Goal: Task Accomplishment & Management: Manage account settings

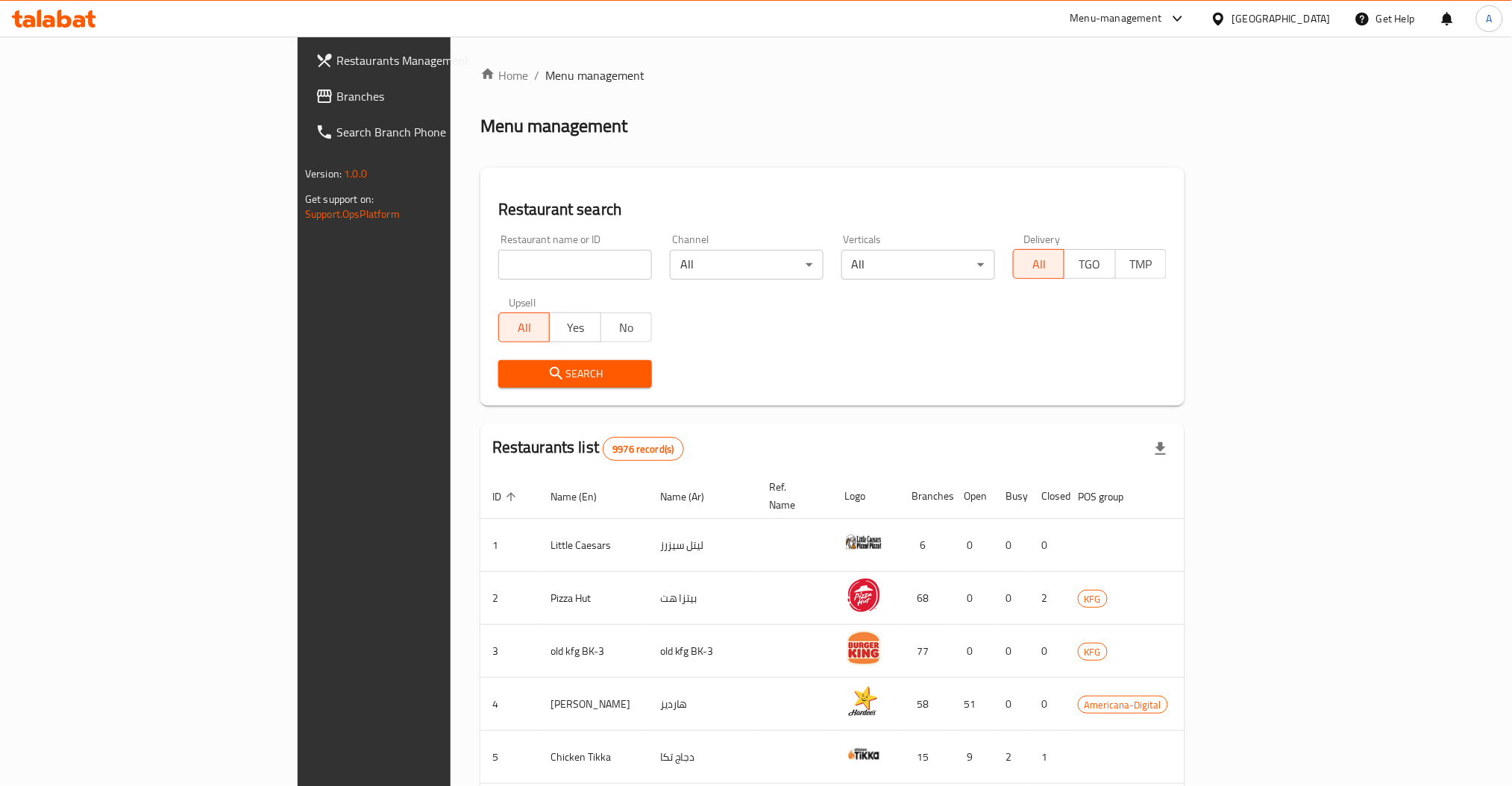
click at [498, 272] on input "search" at bounding box center [575, 265] width 154 height 30
type input "a"
type input "Cafe Bazza"
click button "Search" at bounding box center [575, 374] width 154 height 27
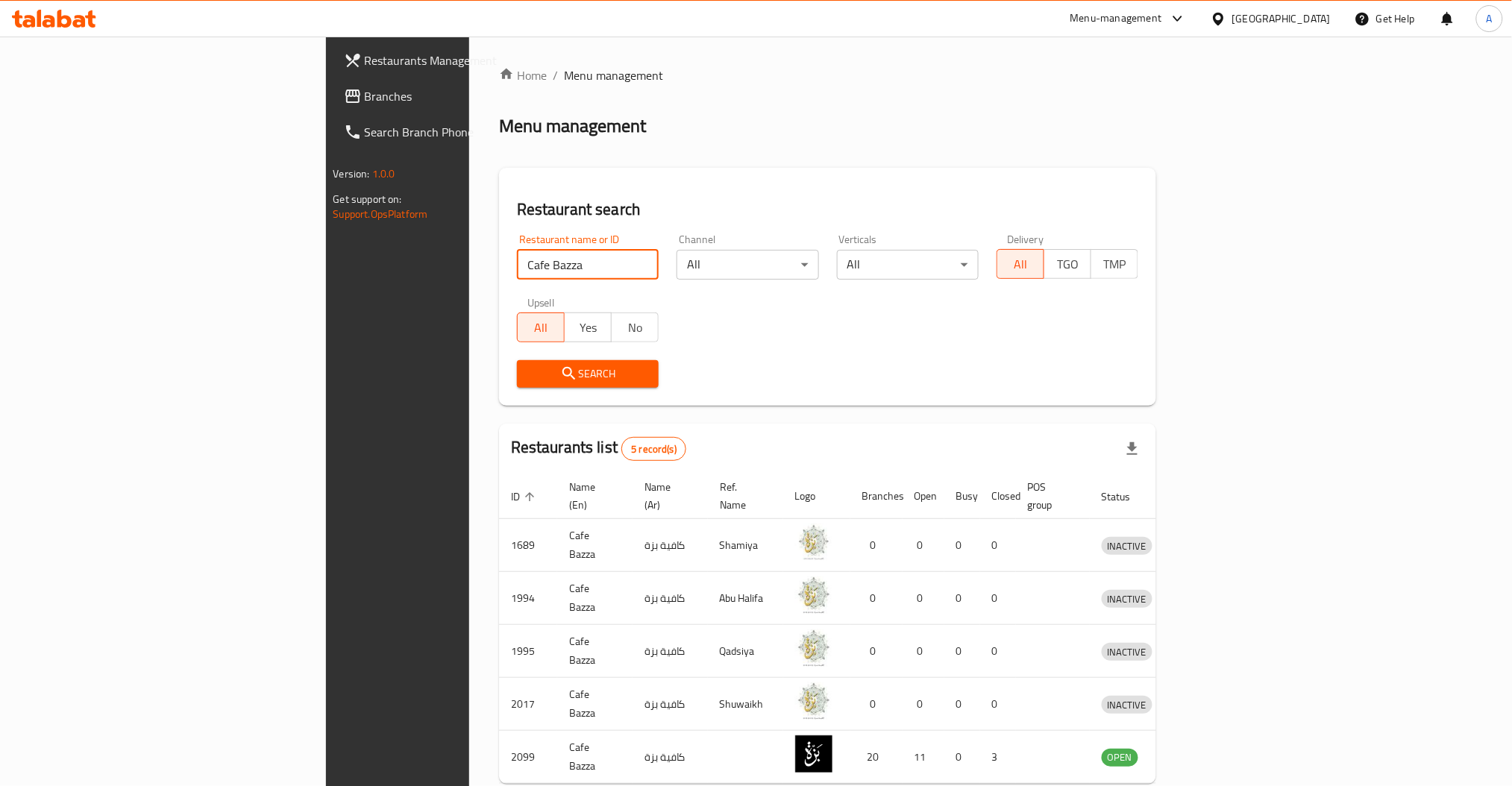
scroll to position [61, 0]
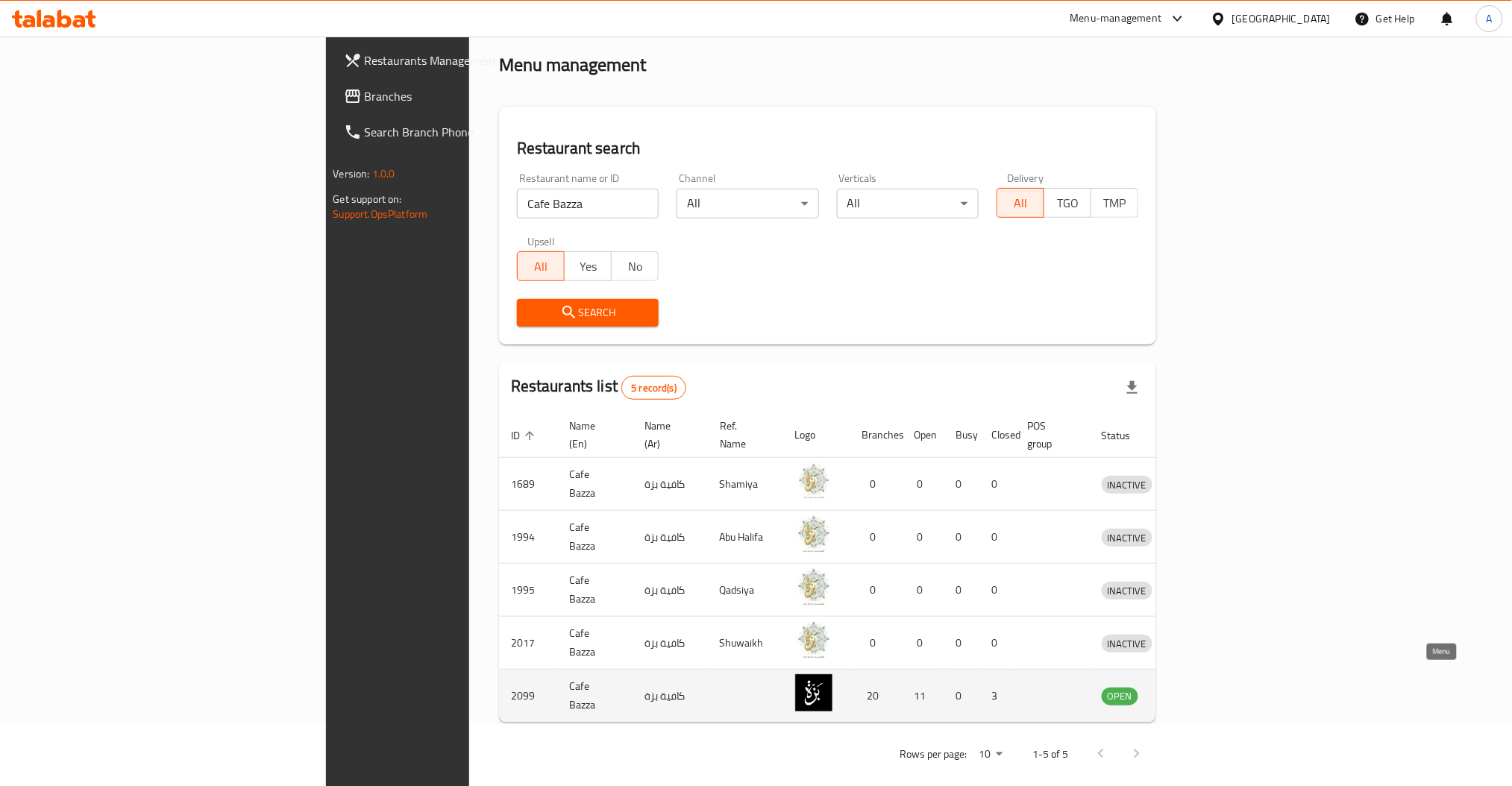
click at [1200, 691] on icon "enhanced table" at bounding box center [1191, 697] width 16 height 13
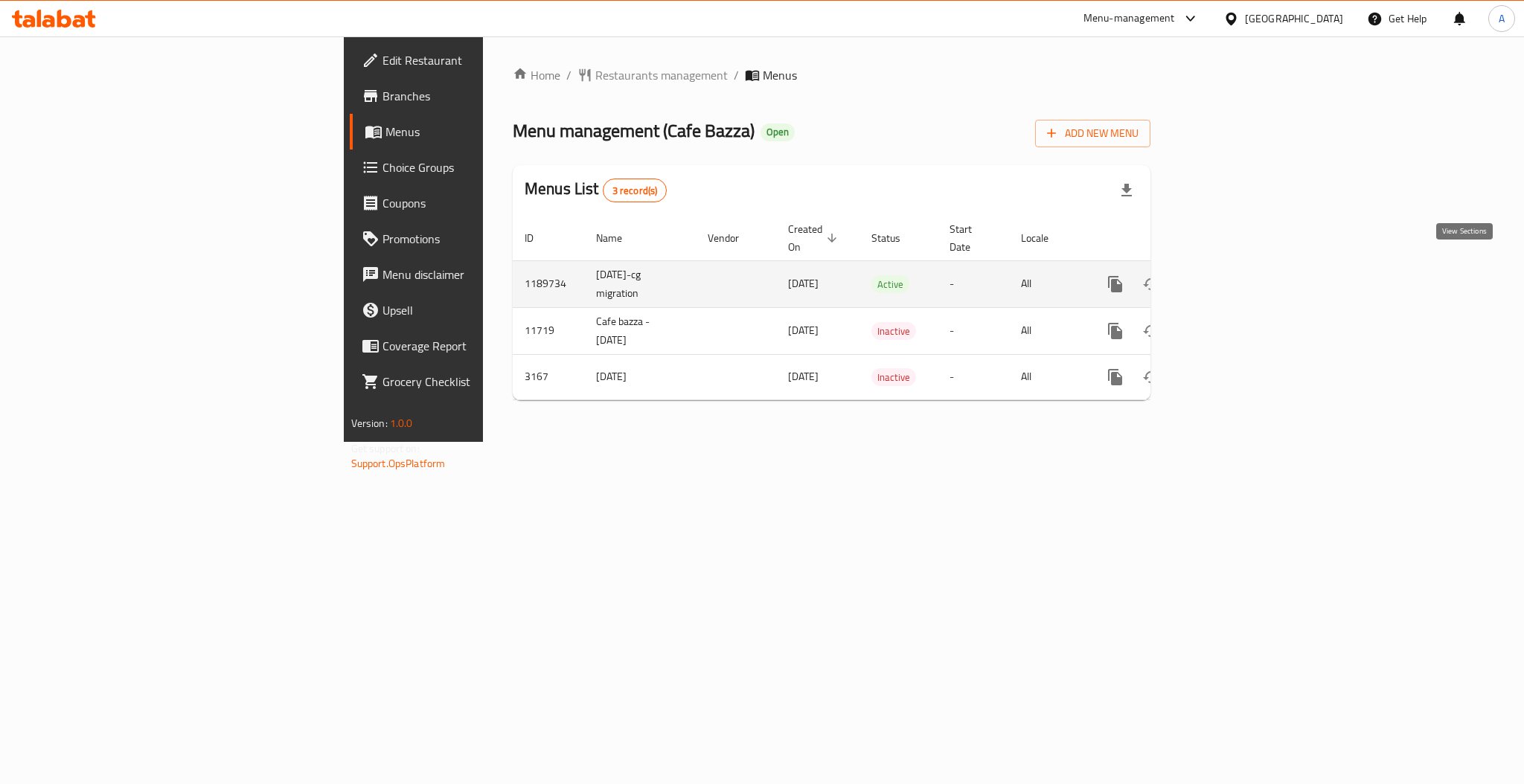
click at [1231, 275] on icon "enhanced table" at bounding box center [1222, 284] width 18 height 18
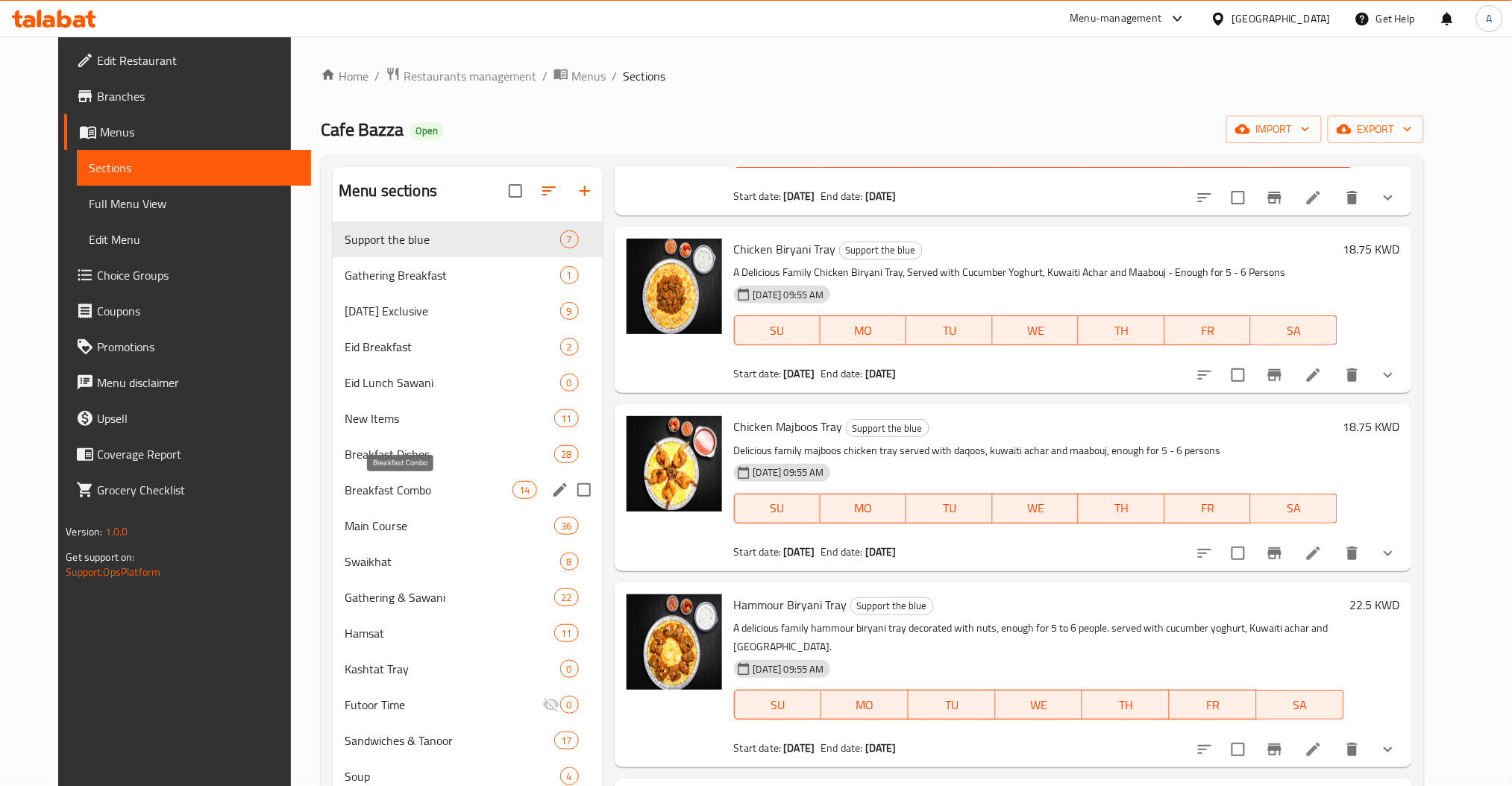
click at [413, 491] on span "Breakfast Combo" at bounding box center [428, 490] width 168 height 18
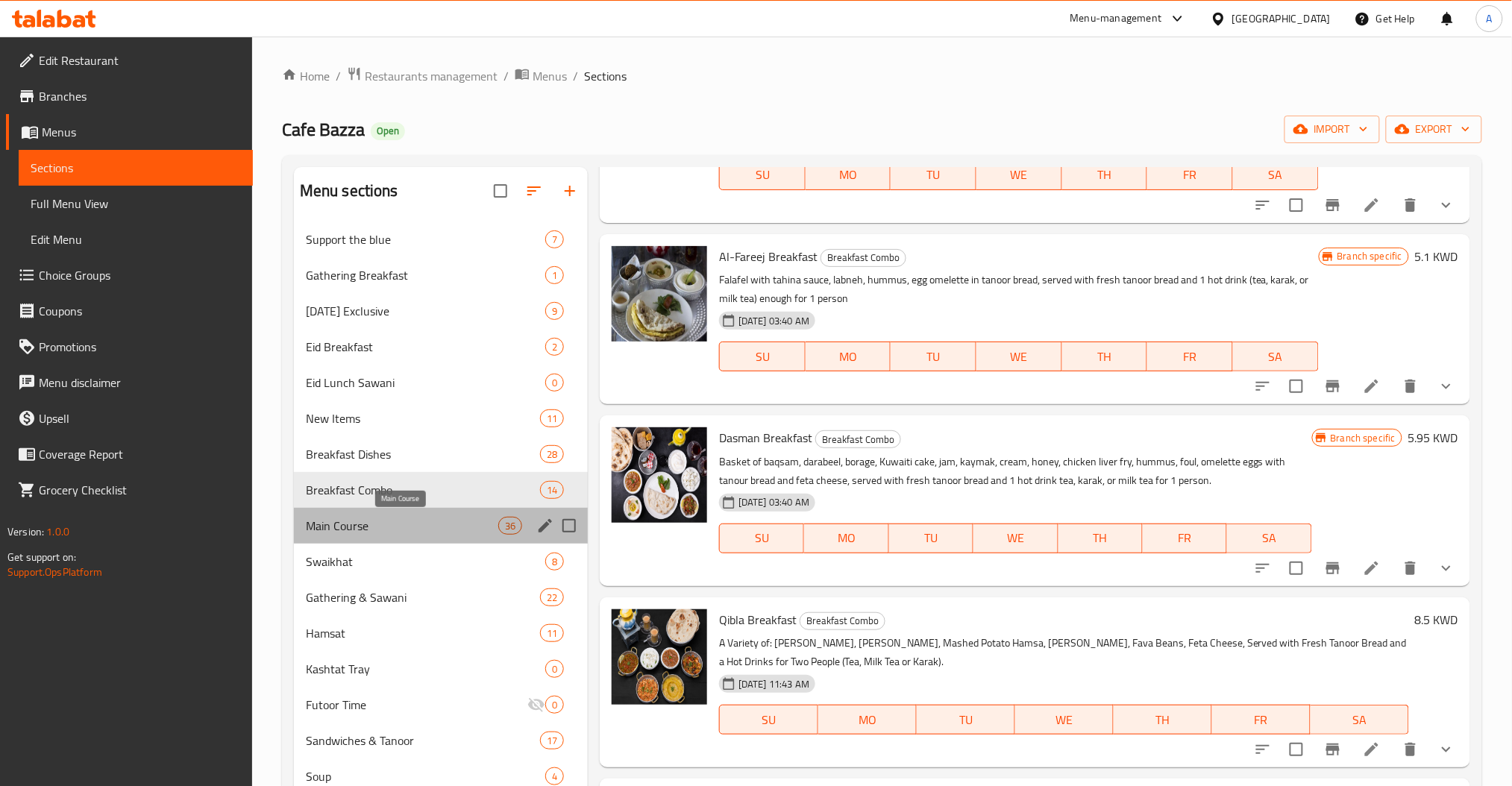
click at [373, 531] on span "Main Course" at bounding box center [402, 526] width 193 height 18
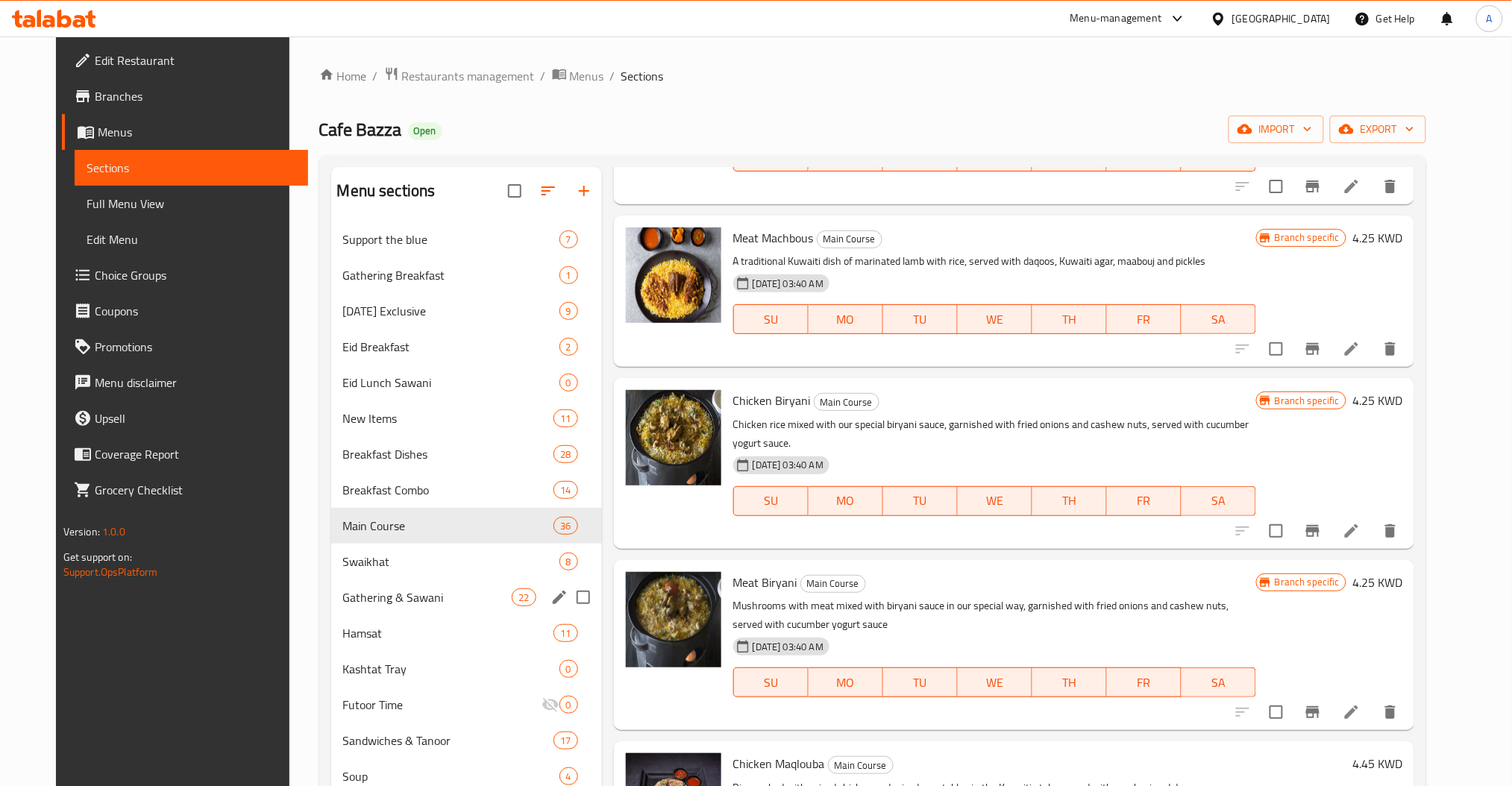
click at [356, 610] on div "Gathering & Sawani 22" at bounding box center [467, 598] width 271 height 36
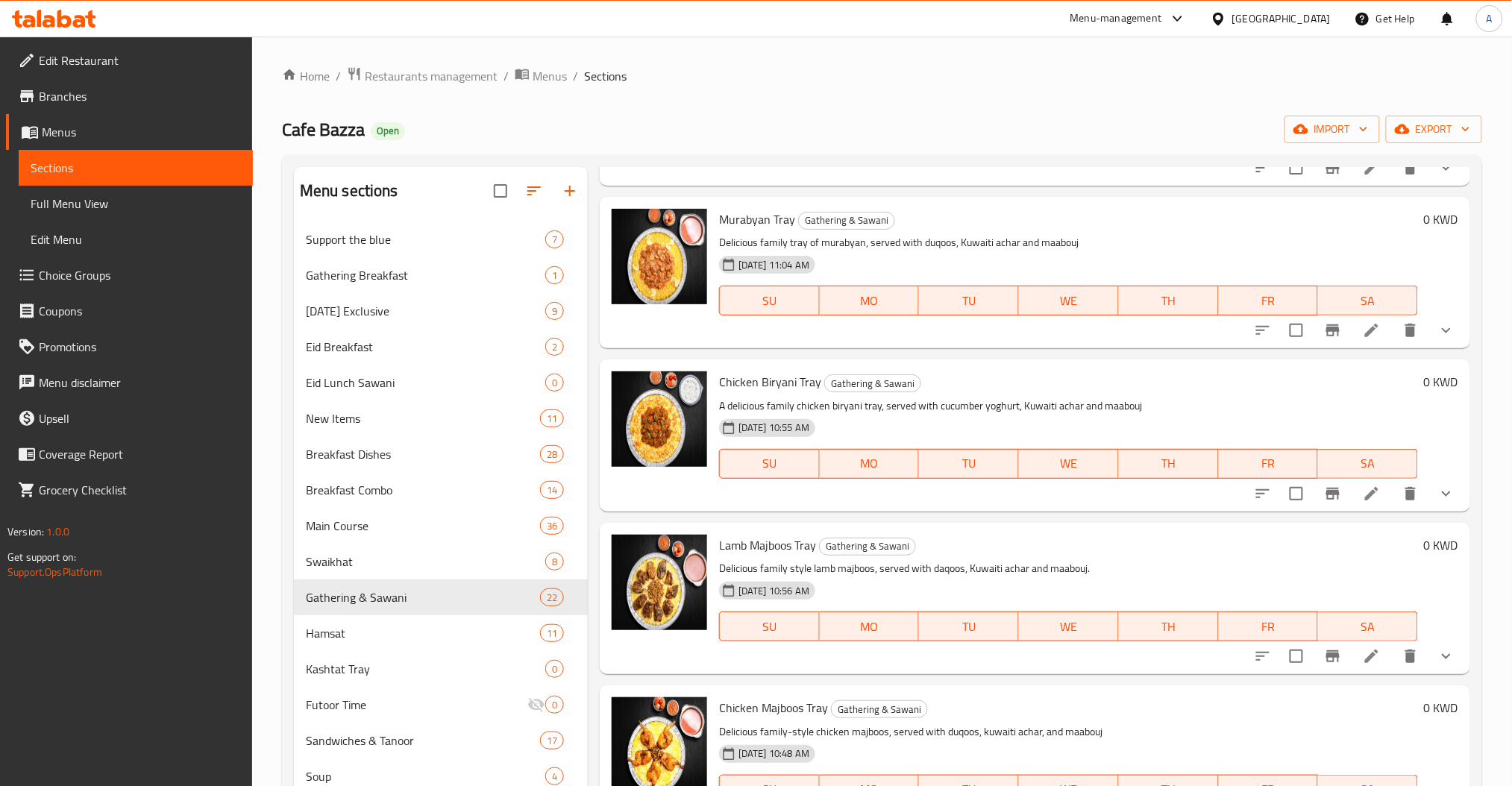
scroll to position [245, 0]
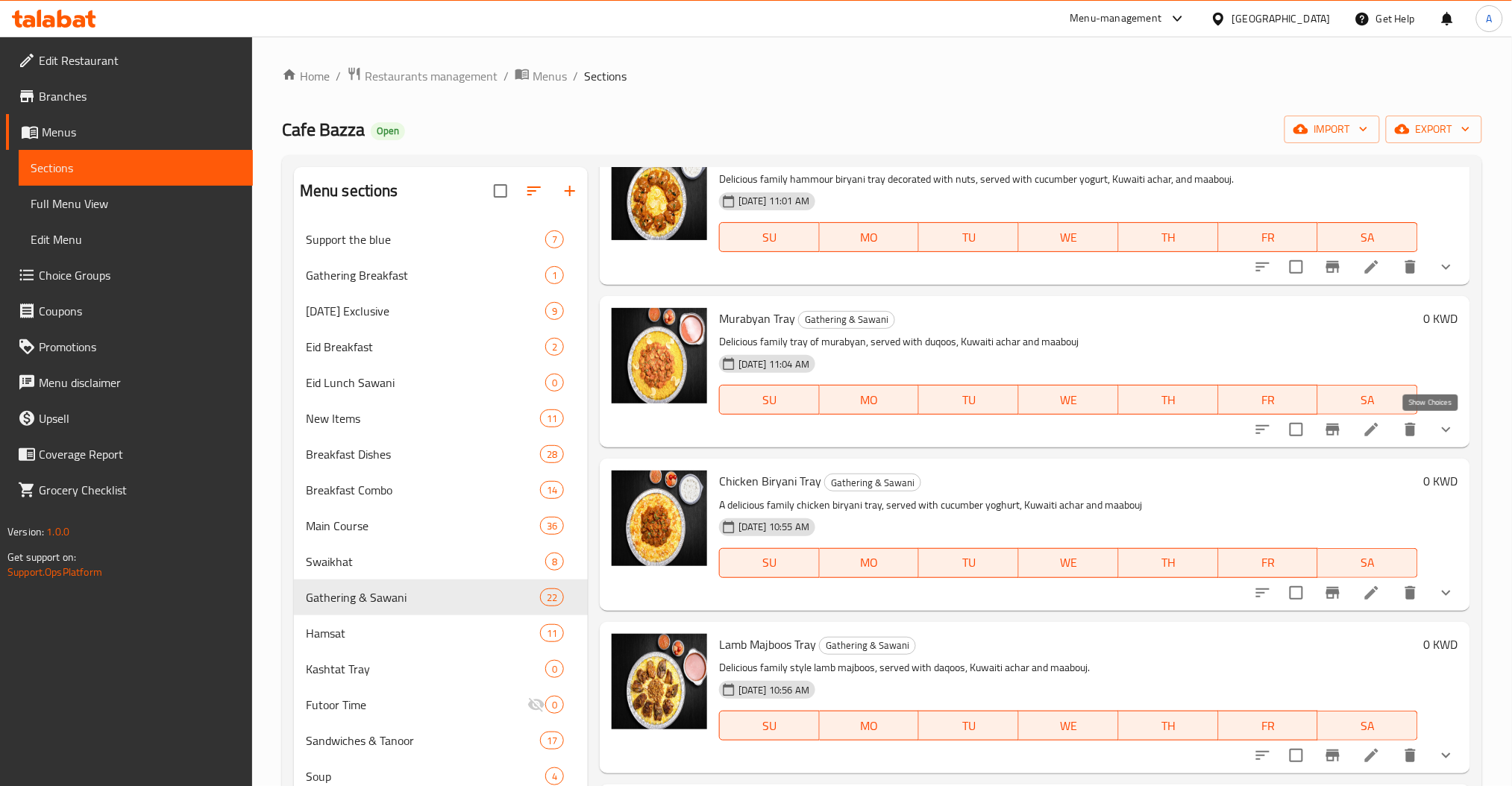
click at [1437, 426] on icon "show more" at bounding box center [1446, 430] width 18 height 18
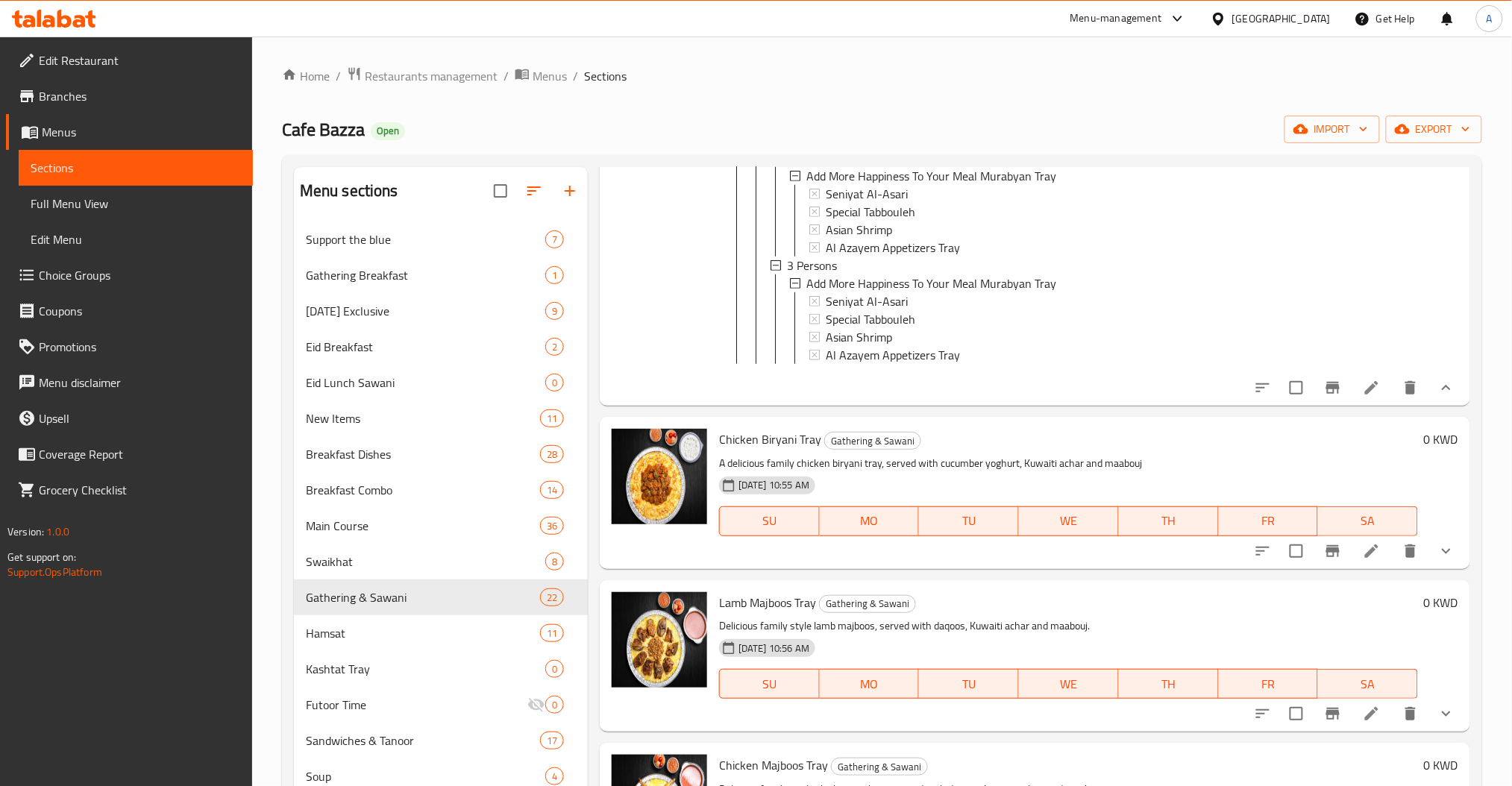
scroll to position [942, 0]
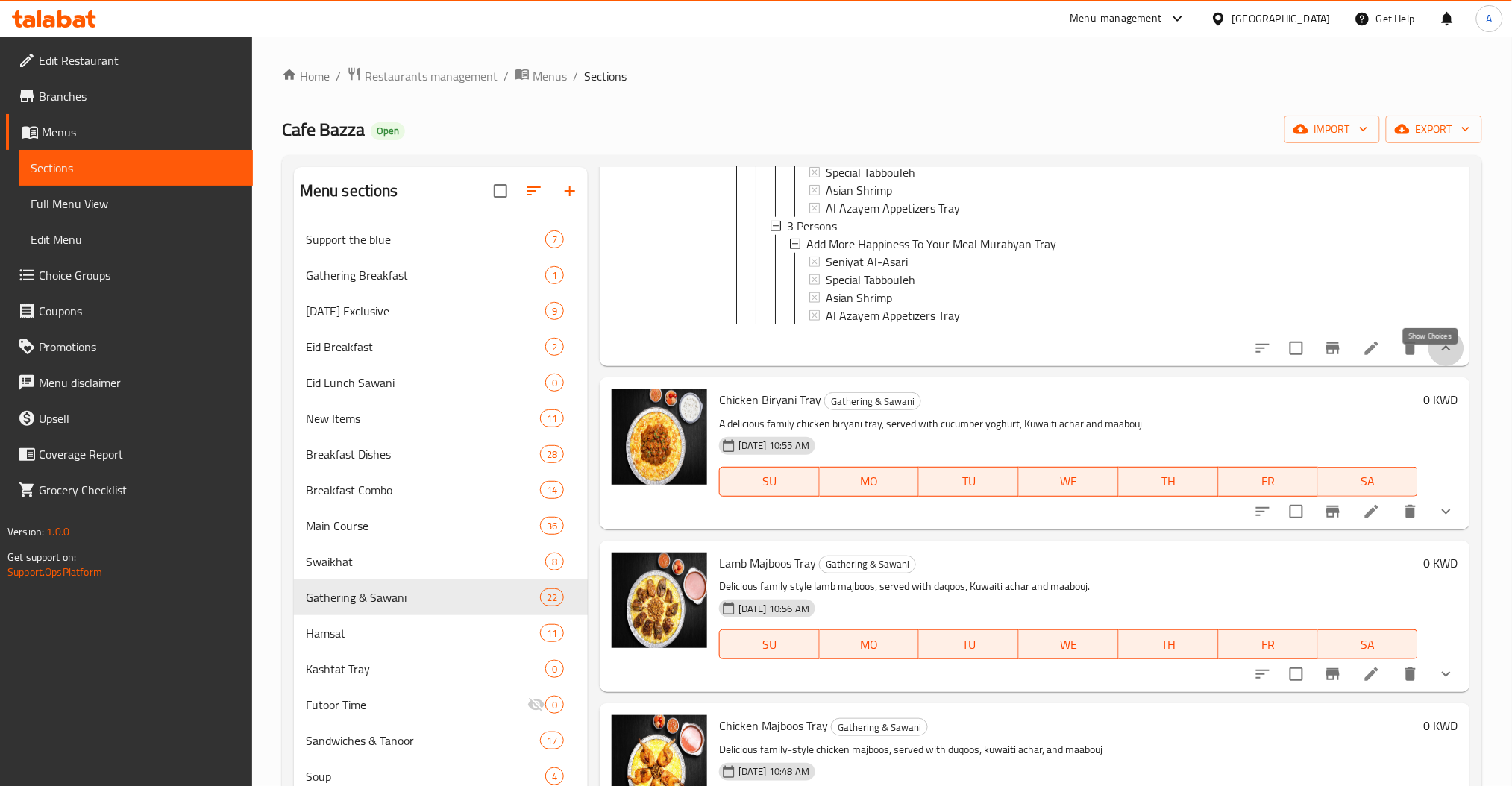
click at [1437, 358] on icon "show more" at bounding box center [1446, 348] width 18 height 18
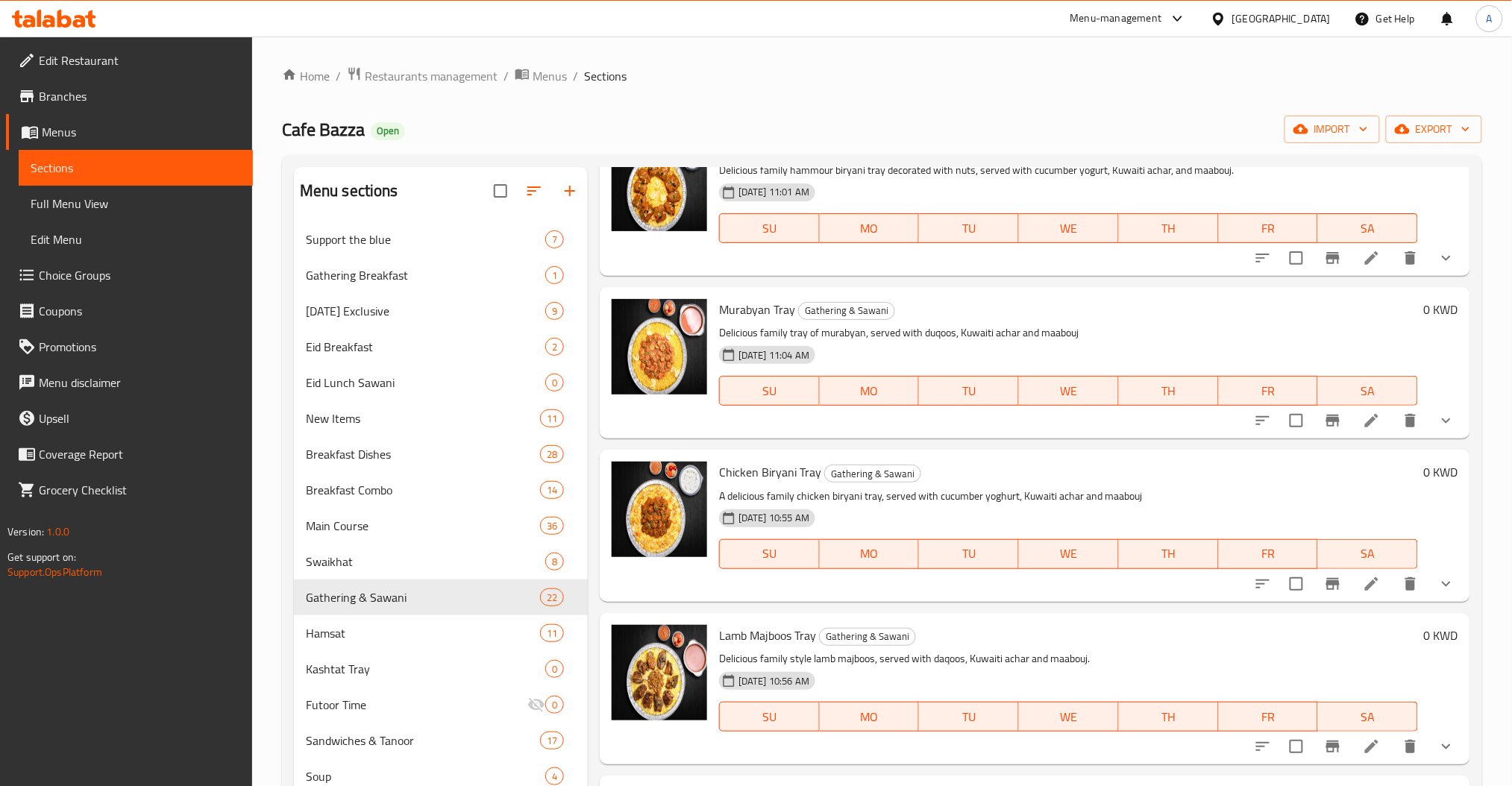
scroll to position [47, 0]
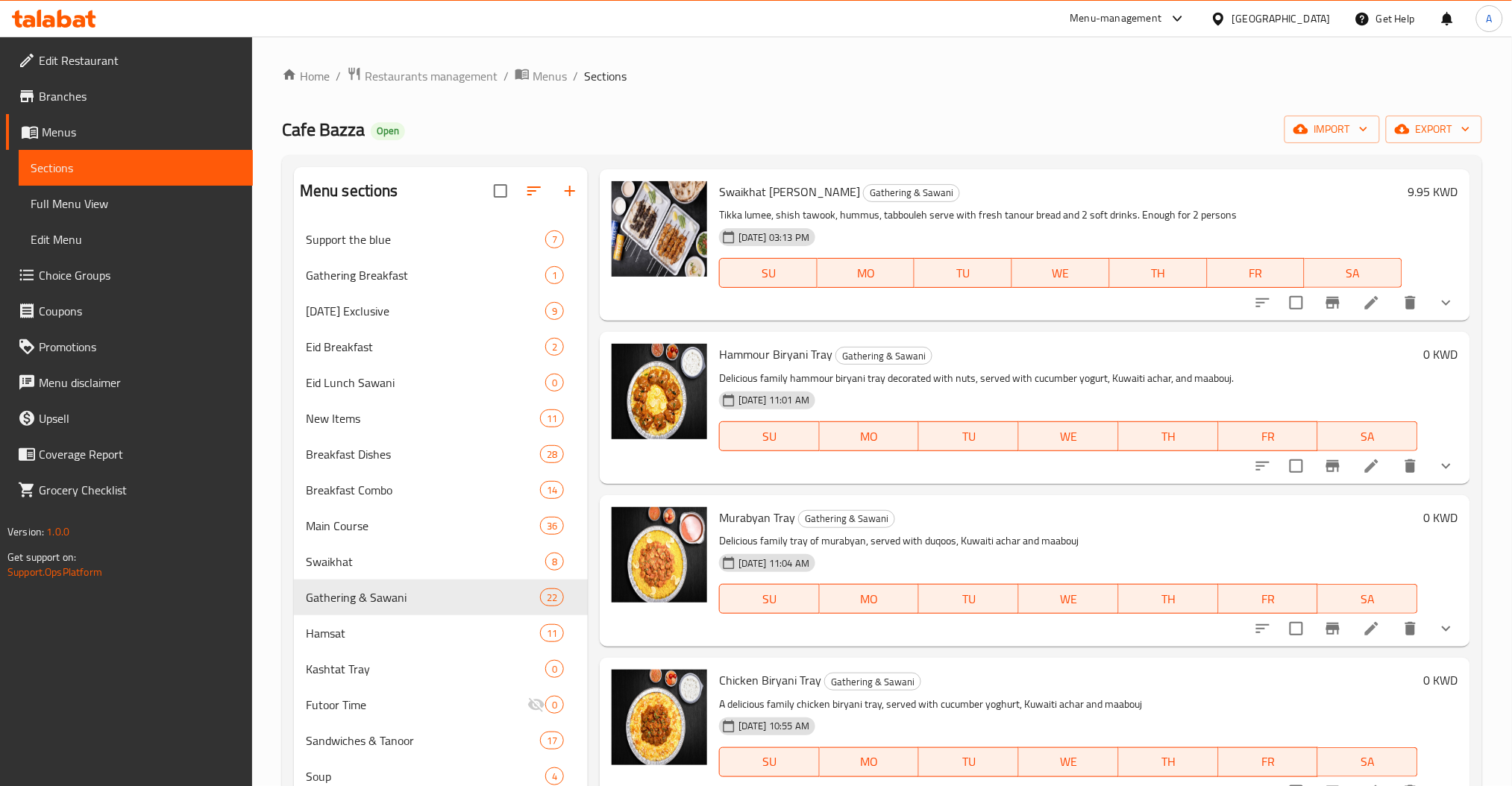
click at [1363, 461] on icon at bounding box center [1372, 466] width 18 height 18
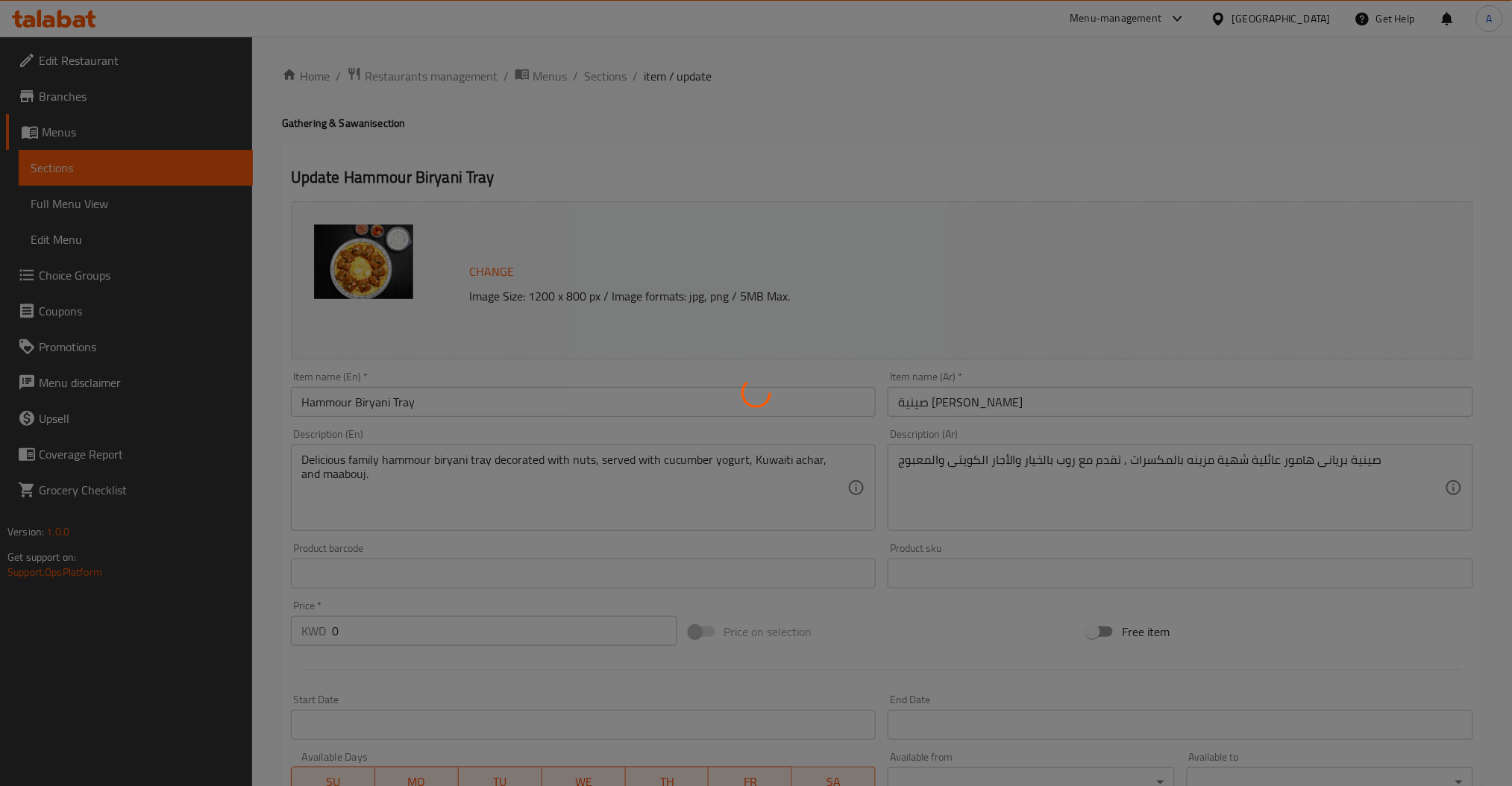
type input "أضف المزيد من السعادة إلى وجبتك صينية [PERSON_NAME]"
type input "0"
type input "1"
type input "أضف المزيد من السعادة إلى وجبتك صينية [PERSON_NAME]"
type input "0"
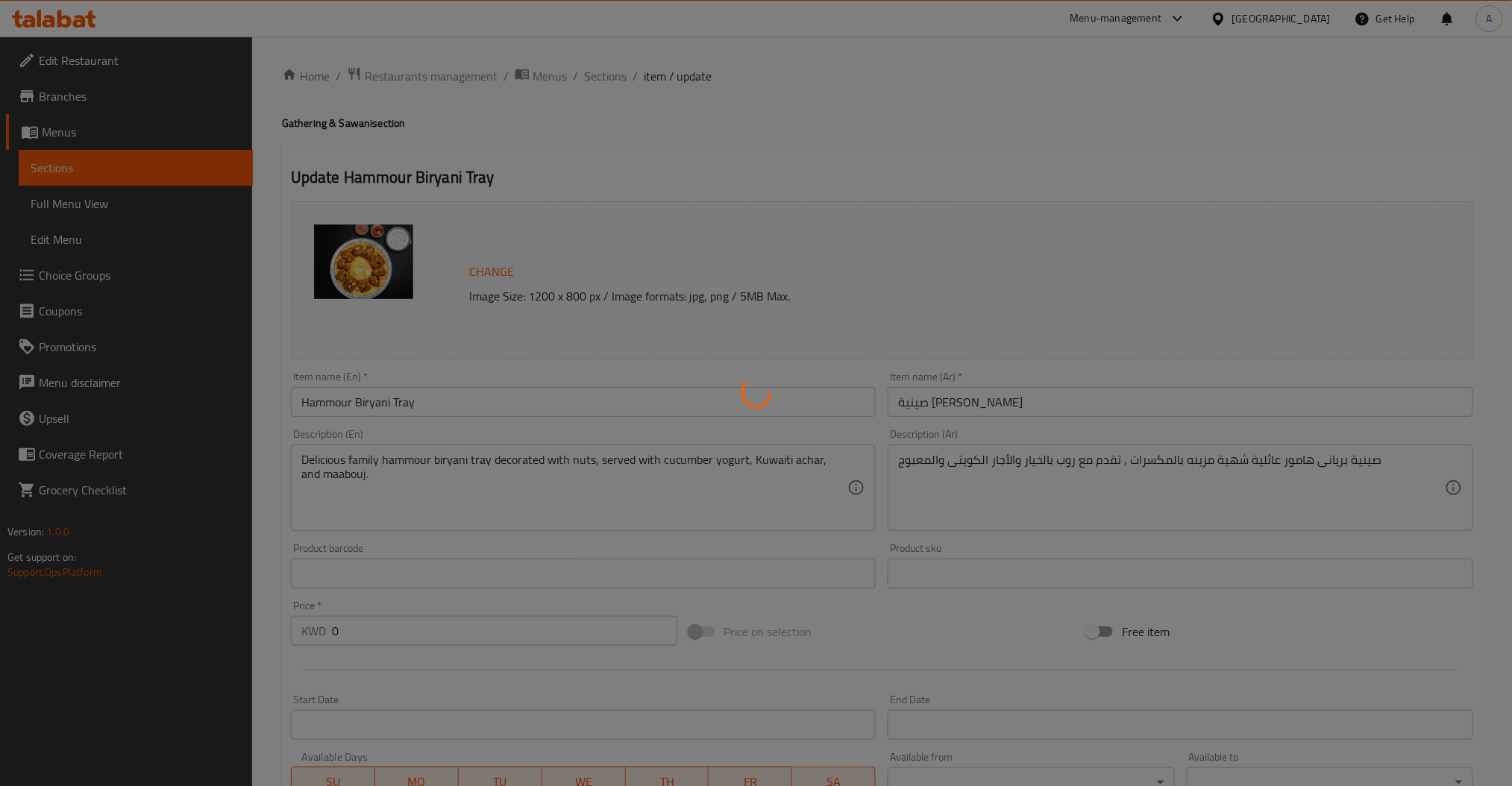
type input "1"
type input "أضف المزيد من السعادة إلى وجبتك صينية [PERSON_NAME]"
type input "0"
type input "1"
type input "أضف المزيد من السعادة إلى وجبتك صينية [PERSON_NAME]"
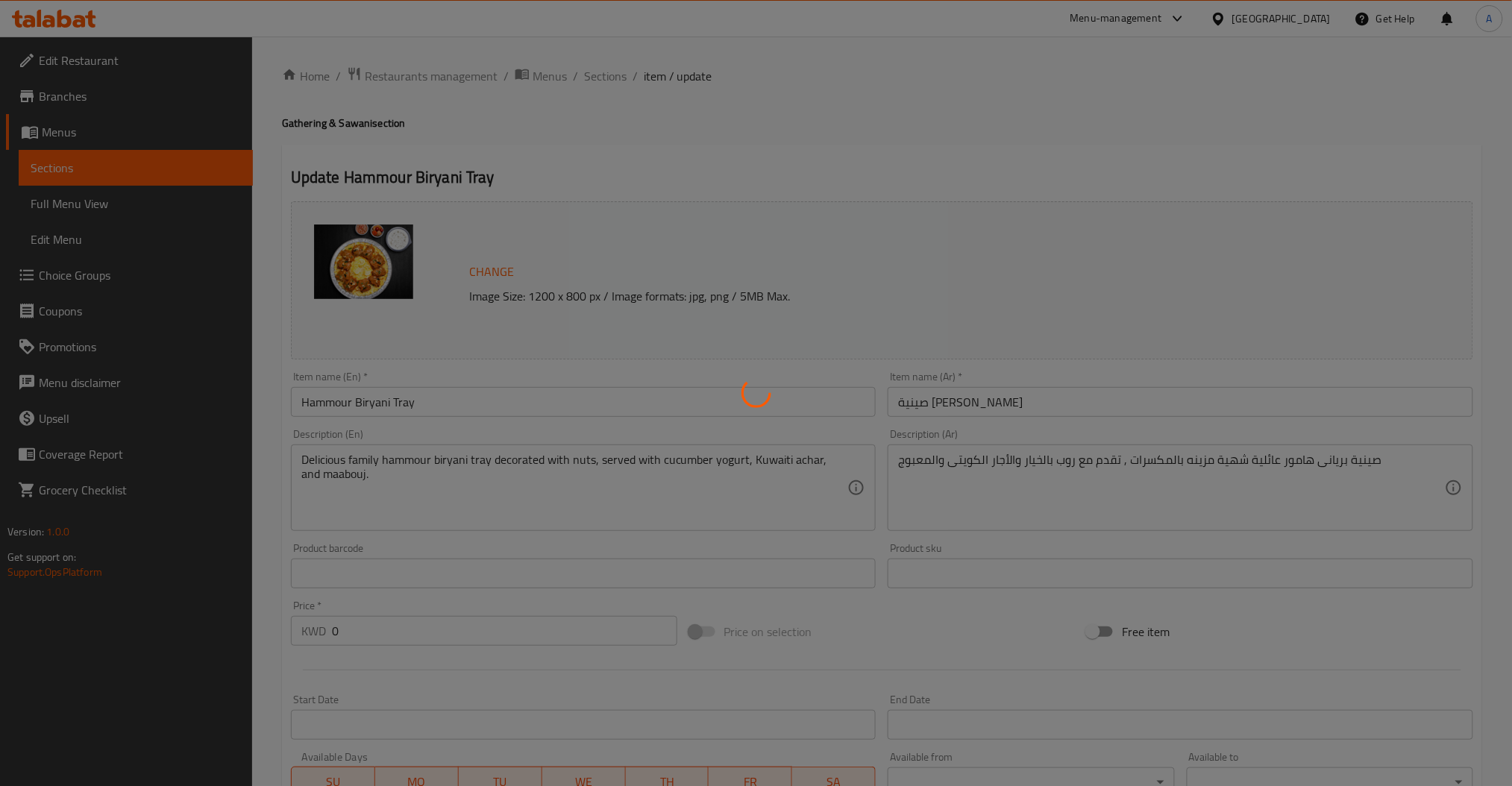
type input "0"
type input "1"
type input "أضف المزيد من السعادة إلى وجبتك صينية [PERSON_NAME]"
type input "0"
type input "1"
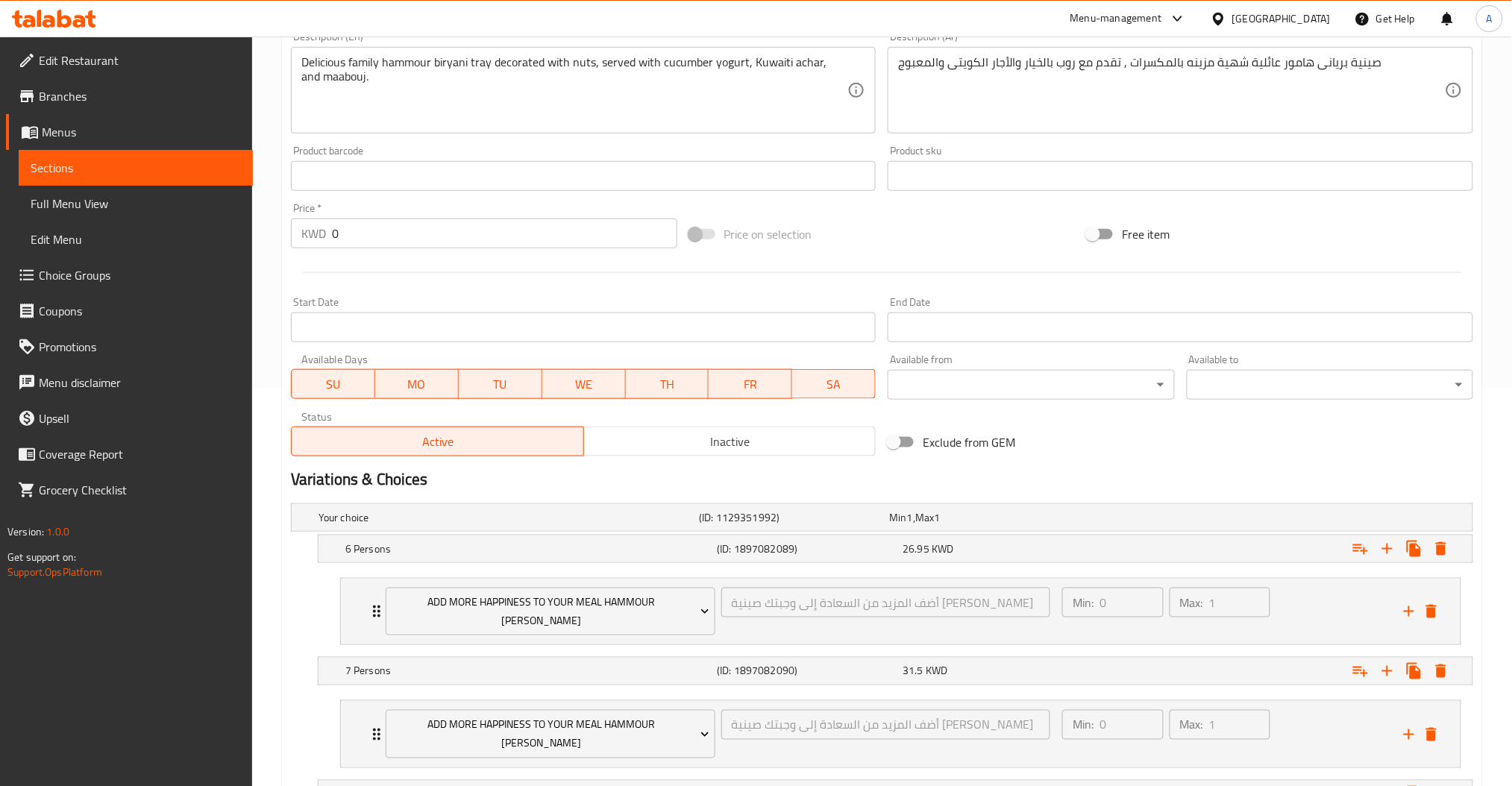
scroll to position [496, 0]
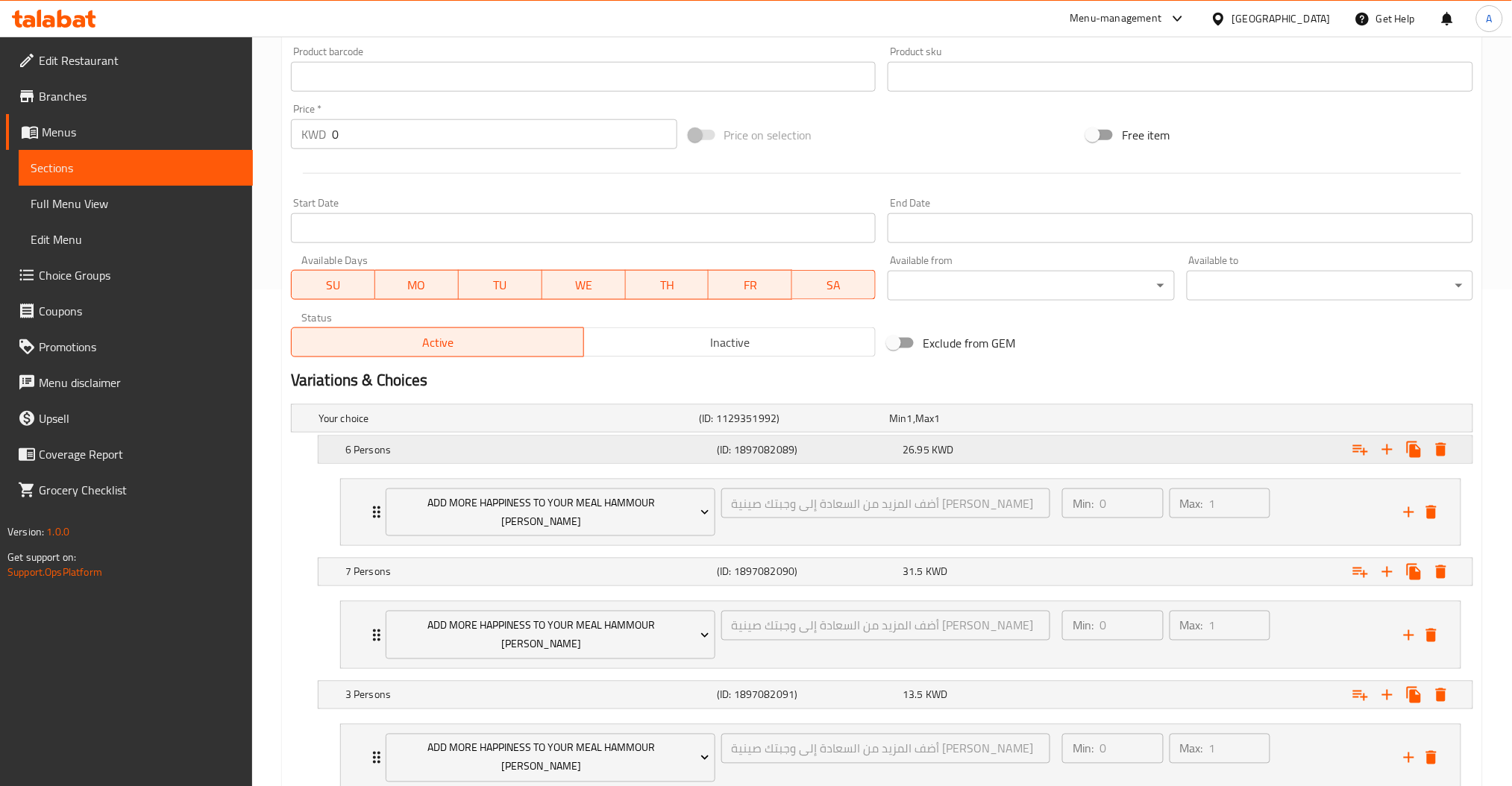
drag, startPoint x: 537, startPoint y: 419, endPoint x: 533, endPoint y: 451, distance: 32.2
click at [533, 451] on div "Your choice (ID: 1129351992) Min 1 , Max 1 Name (En) Your choice Name (En) Name…" at bounding box center [882, 727] width 1194 height 658
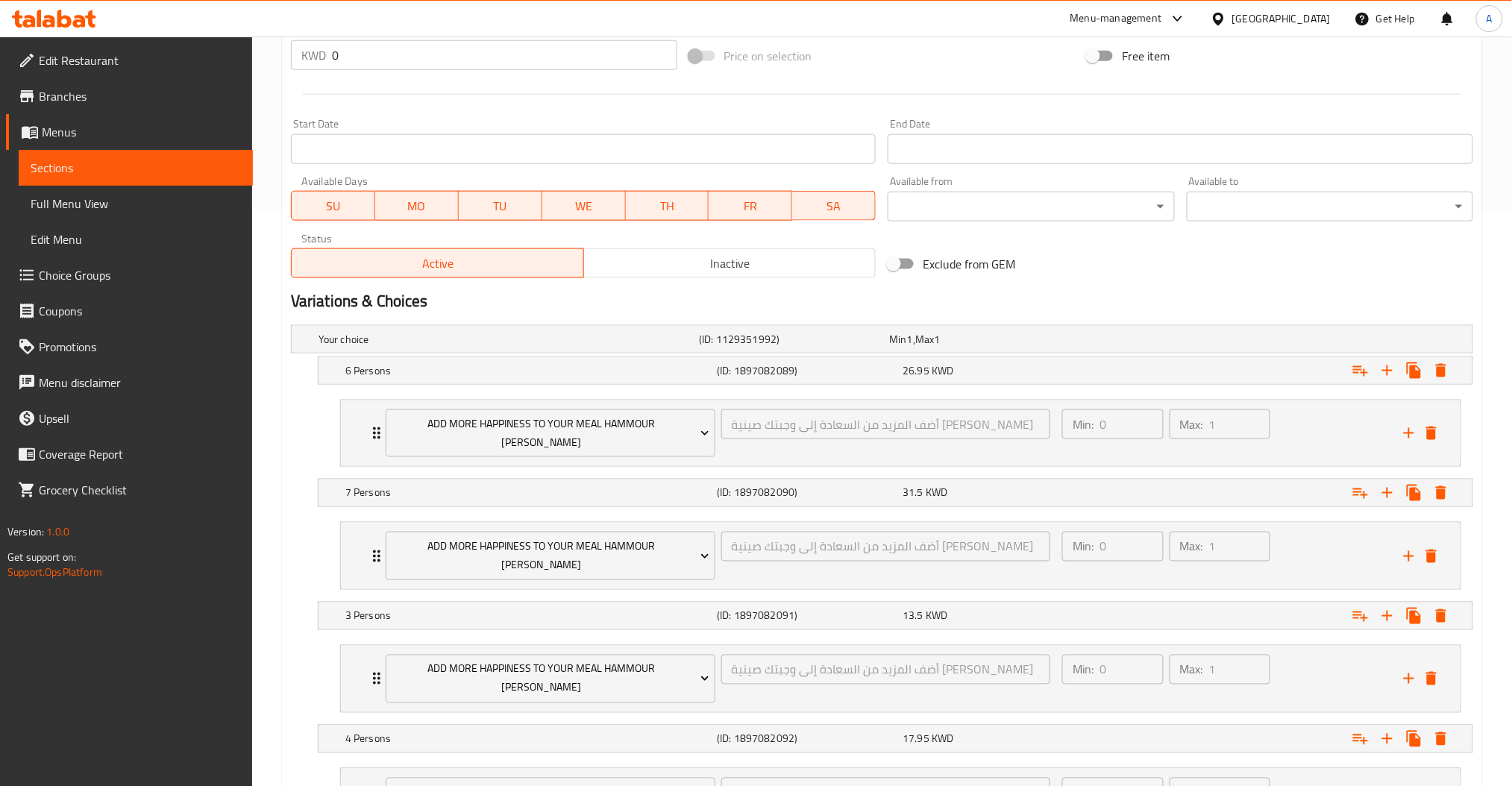
scroll to position [759, 0]
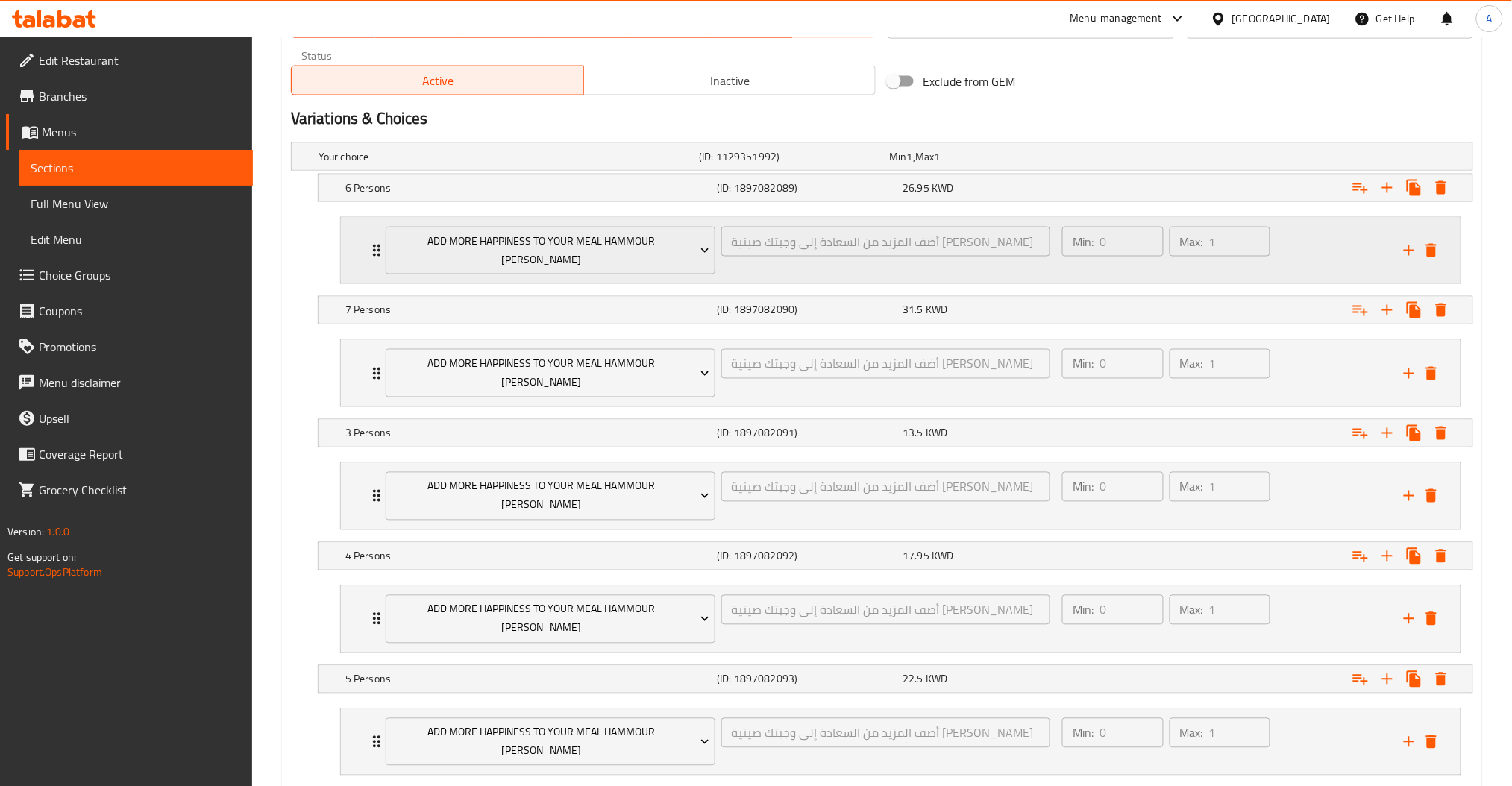
drag, startPoint x: 485, startPoint y: 180, endPoint x: 492, endPoint y: 218, distance: 38.6
click at [492, 218] on div "Your choice (ID: 1129351992) Min 1 , Max 1 Name (En) Your choice Name (En) Name…" at bounding box center [882, 465] width 1194 height 658
drag, startPoint x: 489, startPoint y: 155, endPoint x: 464, endPoint y: 194, distance: 46.3
click at [464, 194] on div "Your choice (ID: 1129351992) Min 1 , Max 1 Name (En) Your choice Name (En) Name…" at bounding box center [882, 465] width 1194 height 658
drag, startPoint x: 332, startPoint y: 402, endPoint x: 320, endPoint y: 331, distance: 72.0
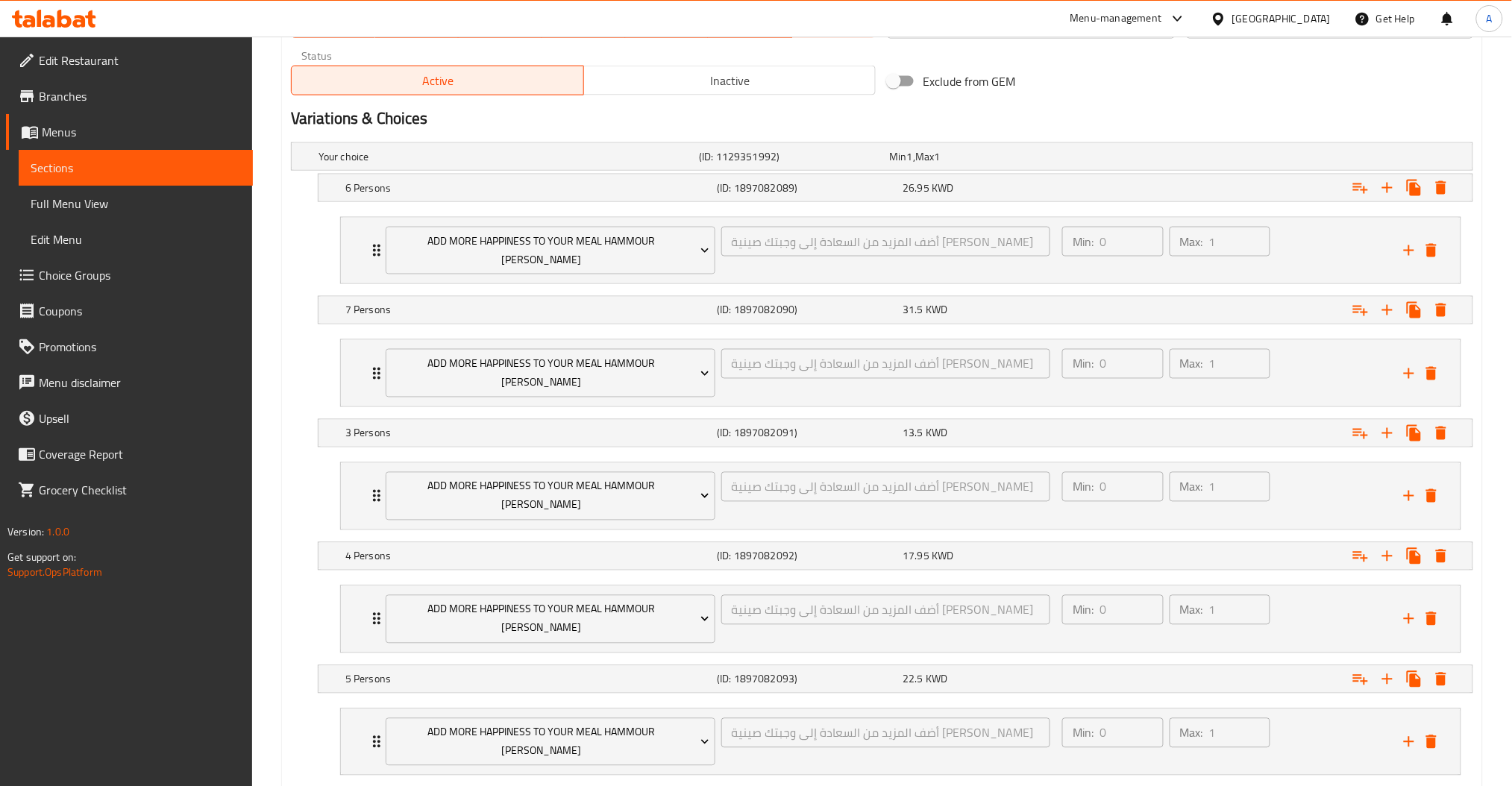
click at [320, 331] on div "Your choice (ID: 1129351992) Min 1 , Max 1 Name (En) Your choice Name (En) Name…" at bounding box center [882, 465] width 1194 height 658
click at [585, 176] on div "6 Persons (ID: 1897082089) 26.95 KWD" at bounding box center [900, 188] width 1115 height 33
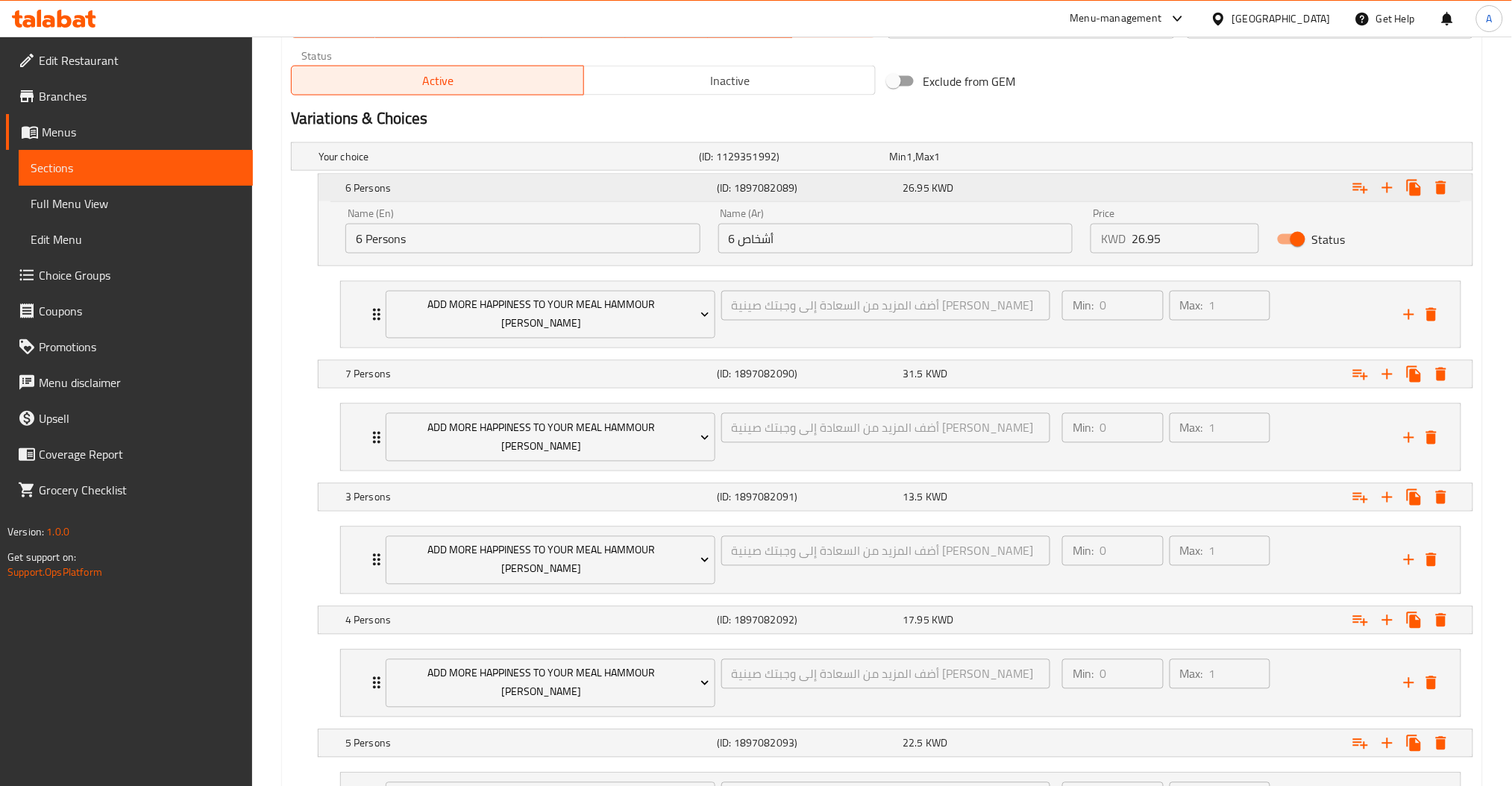
click at [585, 176] on div "6 Persons (ID: 1897082089) 26.95 KWD" at bounding box center [900, 188] width 1115 height 33
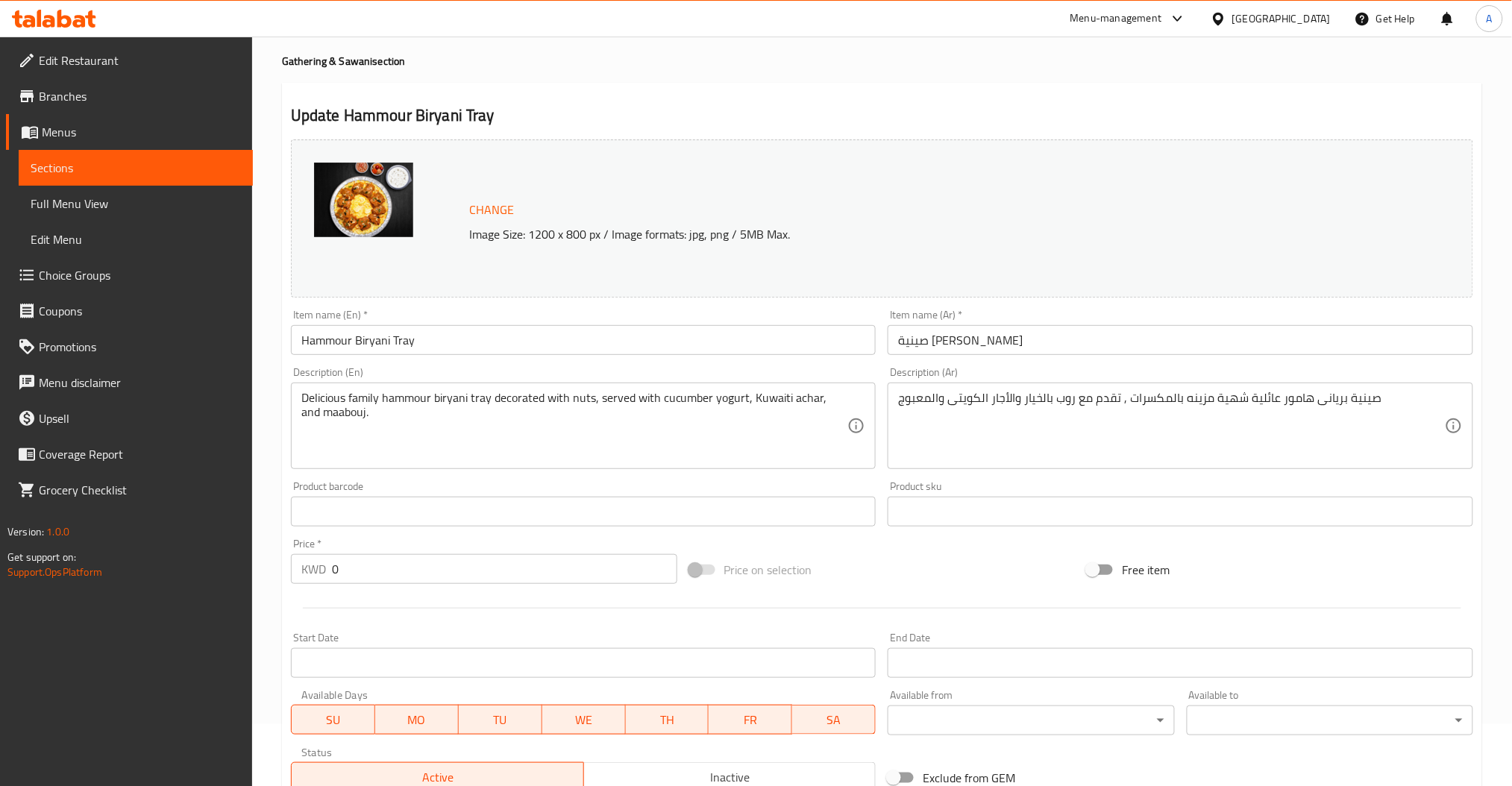
scroll to position [0, 0]
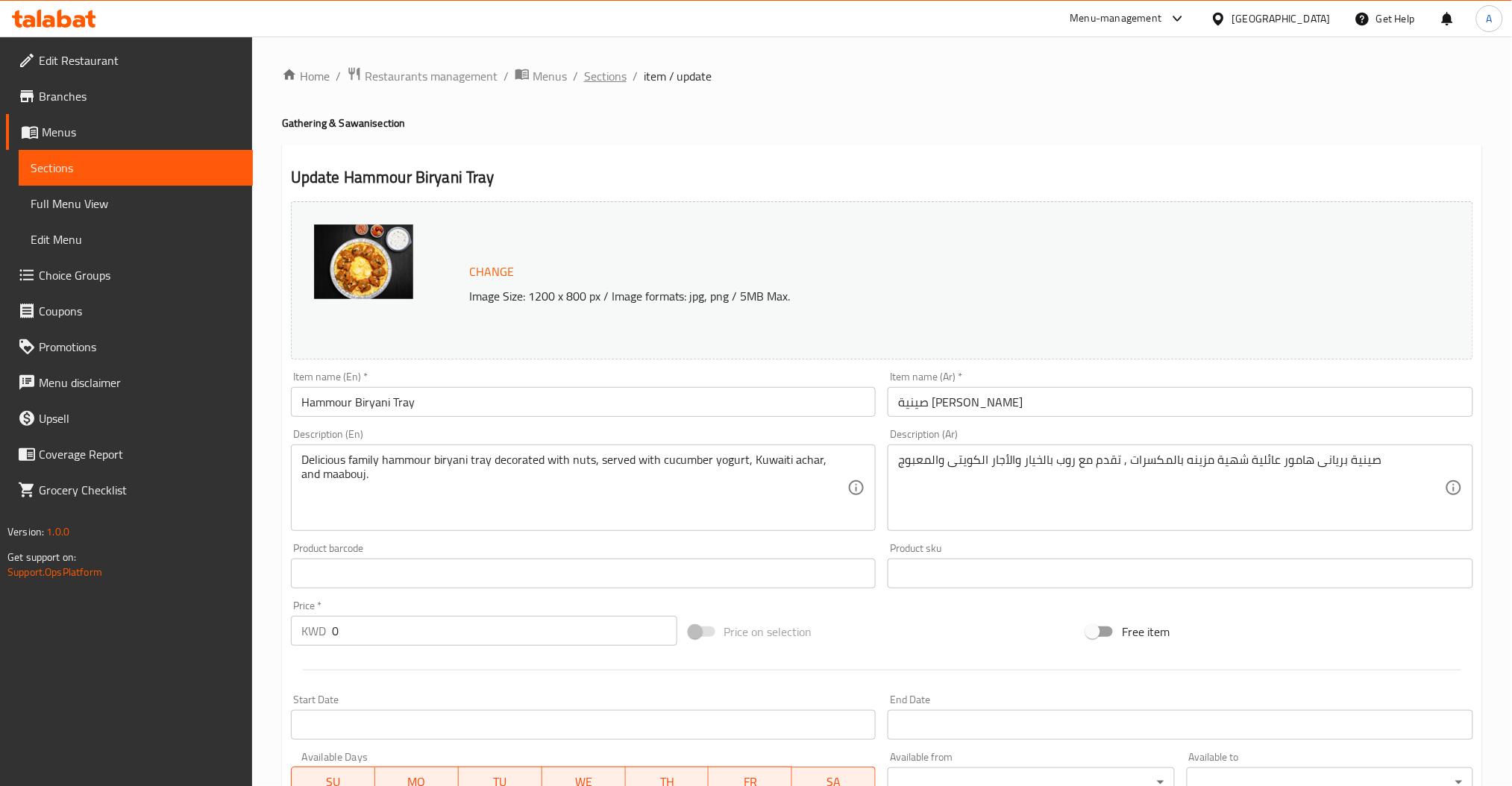
click at [610, 70] on span "Sections" at bounding box center [605, 76] width 43 height 18
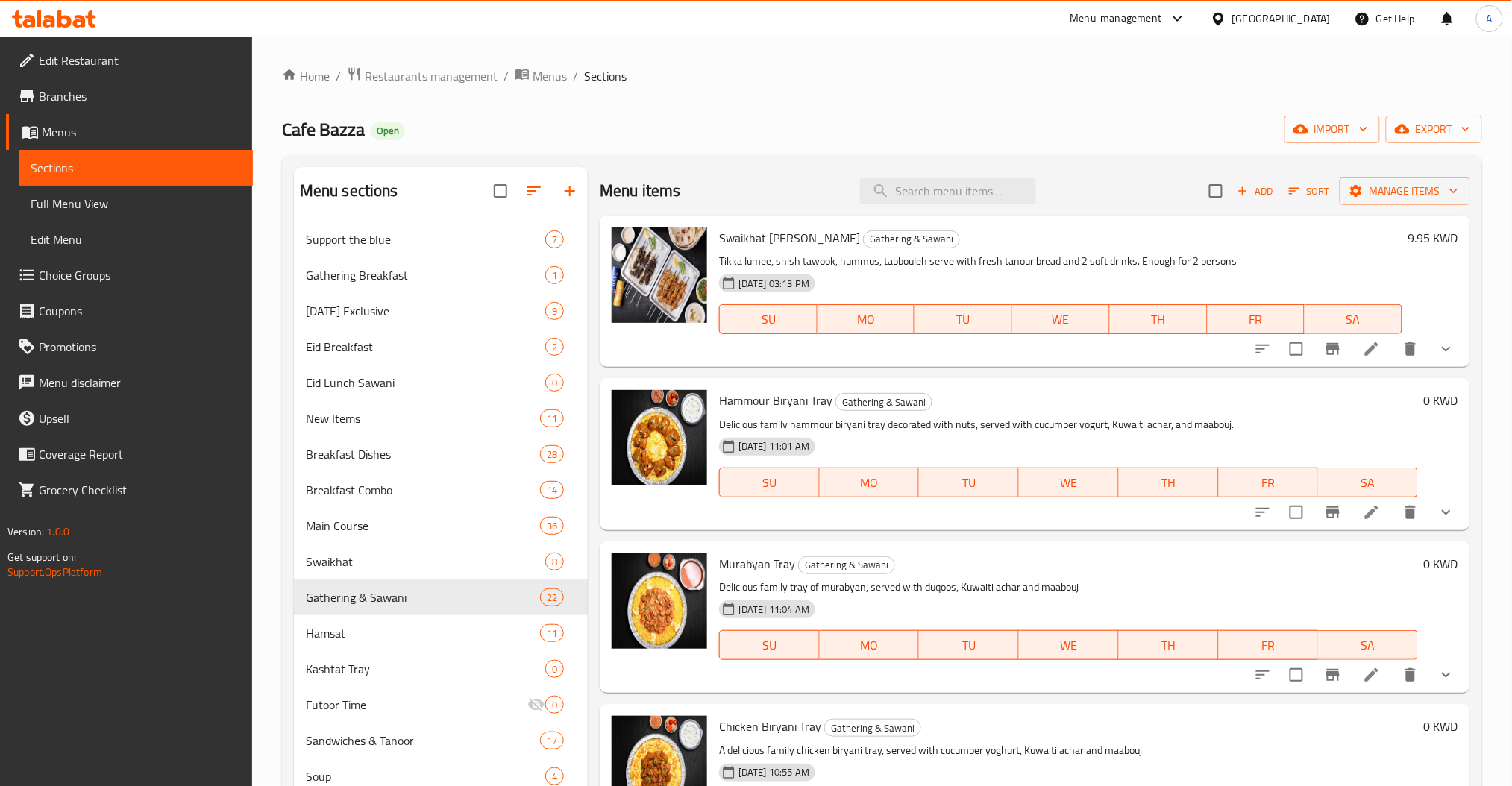
drag, startPoint x: 404, startPoint y: 75, endPoint x: 403, endPoint y: 103, distance: 28.0
click at [404, 75] on span "Restaurants management" at bounding box center [432, 76] width 133 height 18
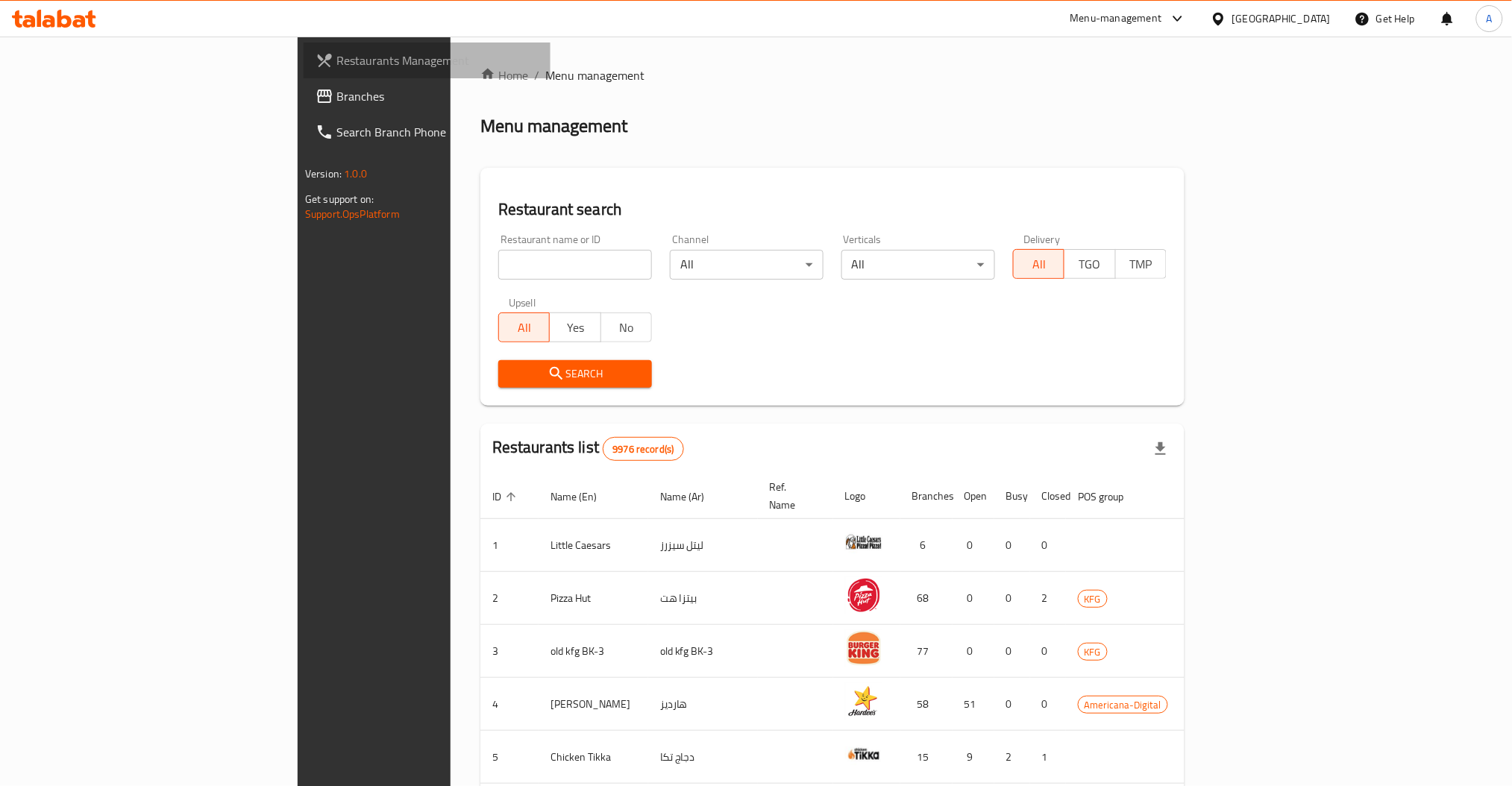
click at [336, 59] on span "Restaurants Management" at bounding box center [437, 60] width 202 height 18
